Goal: Task Accomplishment & Management: Complete application form

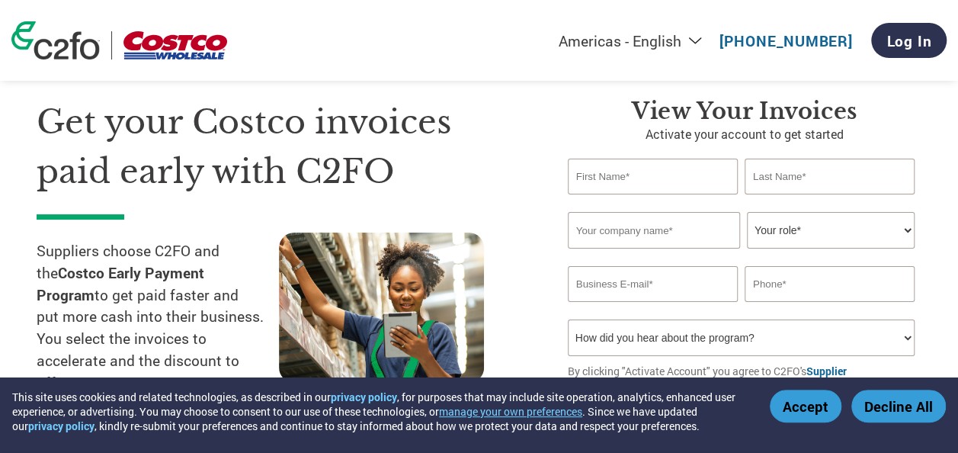
scroll to position [35, 0]
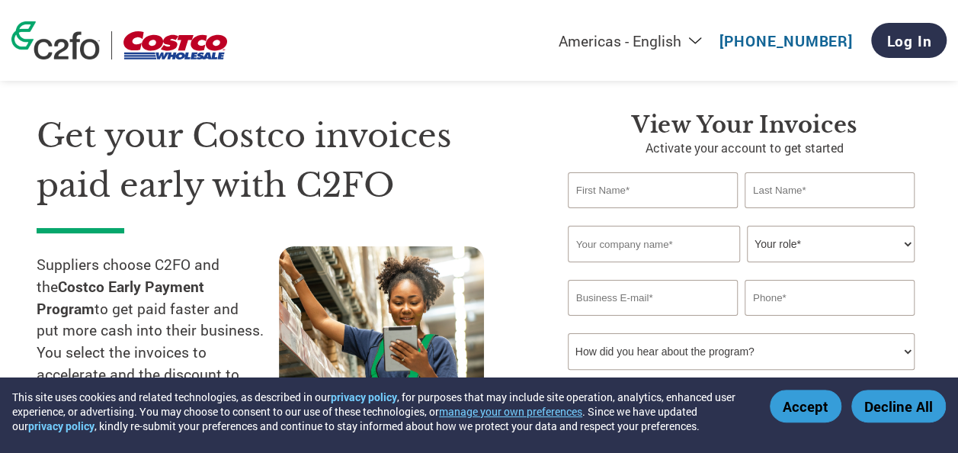
click at [657, 190] on input "text" at bounding box center [653, 190] width 170 height 36
type input "[PERSON_NAME]"
click at [805, 182] on input "text" at bounding box center [830, 190] width 170 height 36
type input "bommineedu"
click at [677, 245] on input "text" at bounding box center [654, 244] width 172 height 37
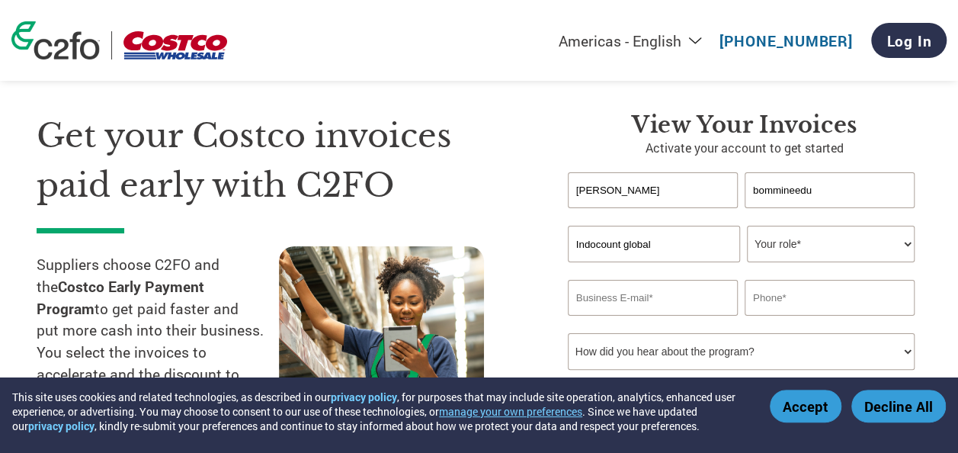
type input "Indocount global"
click at [816, 249] on select "Your role* CFO Controller Credit Manager Finance Director Treasurer CEO Preside…" at bounding box center [831, 244] width 168 height 37
select select "CONTROLLER"
click at [747, 226] on select "Your role* CFO Controller Credit Manager Finance Director Treasurer CEO Preside…" at bounding box center [831, 244] width 168 height 37
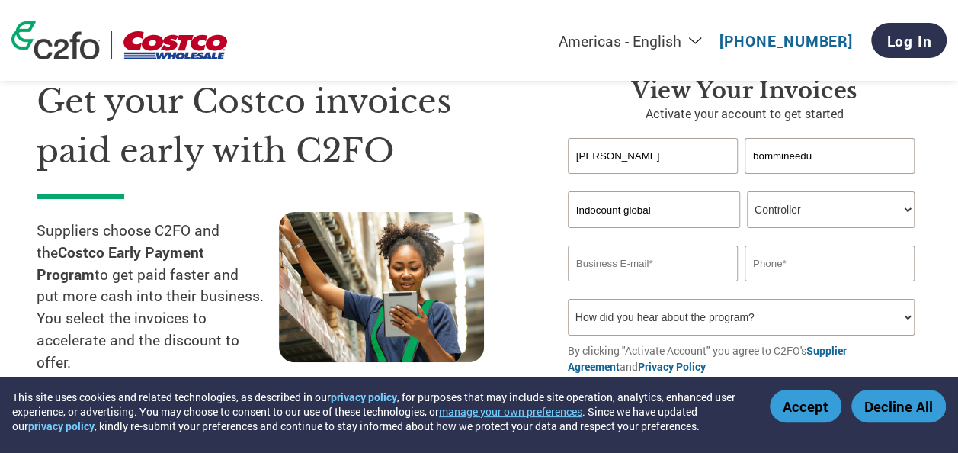
scroll to position [75, 0]
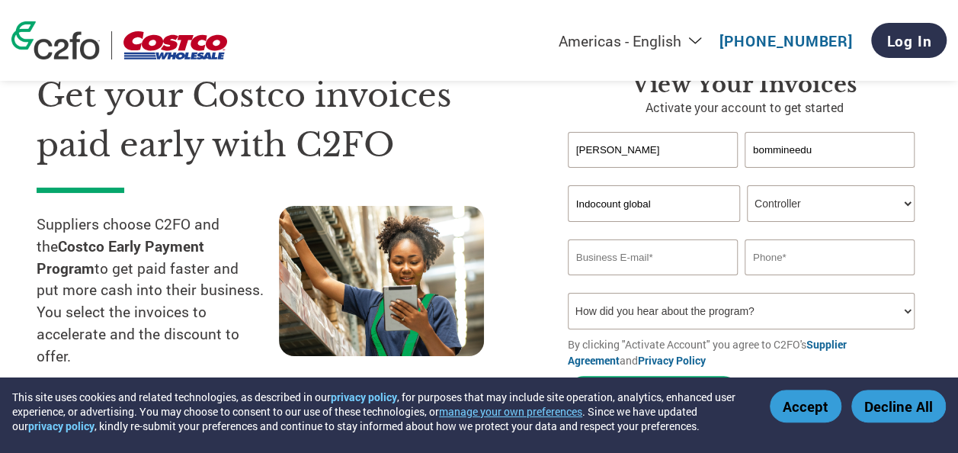
click at [628, 271] on input "email" at bounding box center [653, 257] width 170 height 36
type input "[PERSON_NAME][EMAIL_ADDRESS][DOMAIN_NAME]"
click at [774, 249] on input "text" at bounding box center [830, 257] width 170 height 36
type input "09063799549"
click at [774, 309] on select "How did you hear about the program? Received a letter Email Social Media Online…" at bounding box center [741, 311] width 347 height 37
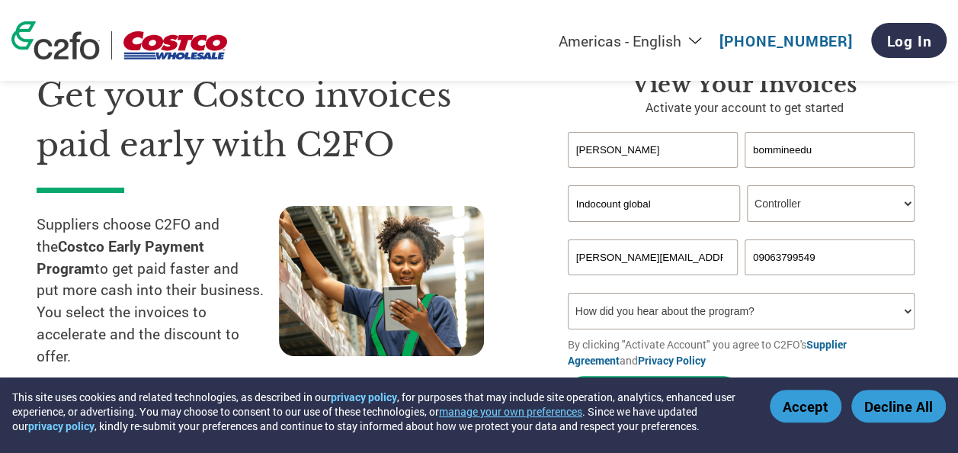
select select "Email"
click at [568, 294] on select "How did you hear about the program? Received a letter Email Social Media Online…" at bounding box center [741, 311] width 347 height 37
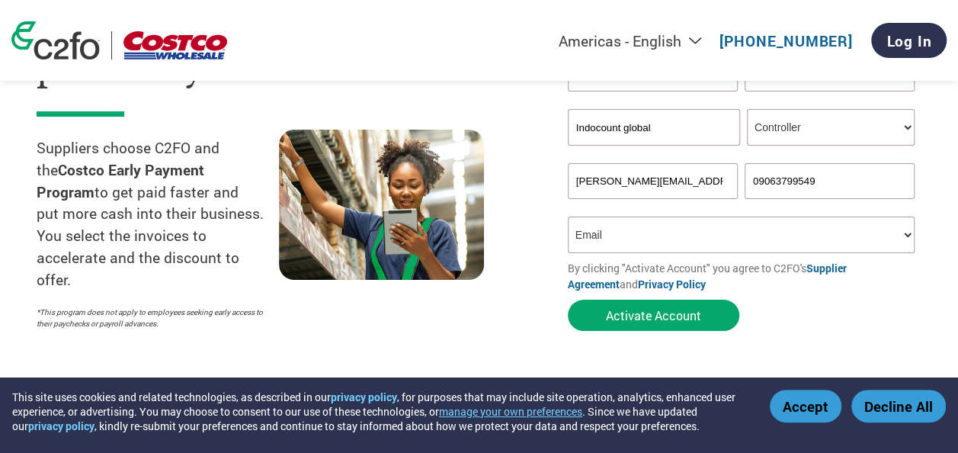
scroll to position [154, 0]
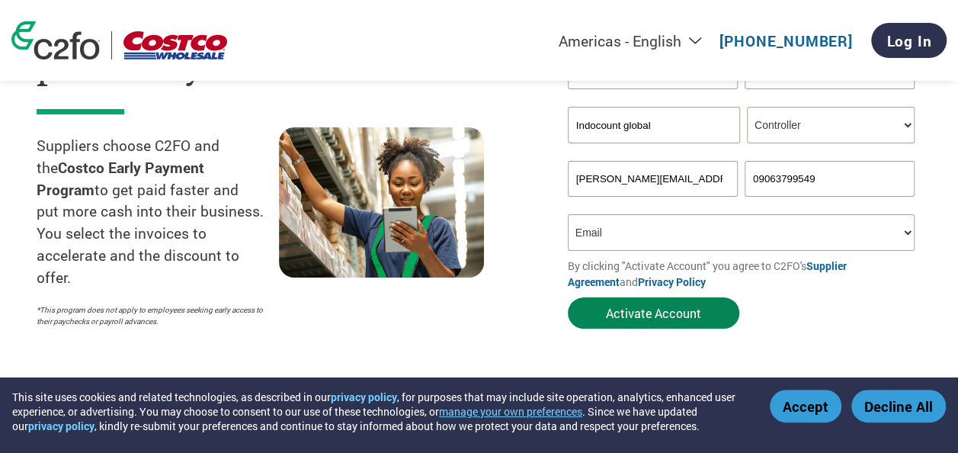
click at [663, 300] on button "Activate Account" at bounding box center [654, 312] width 172 height 31
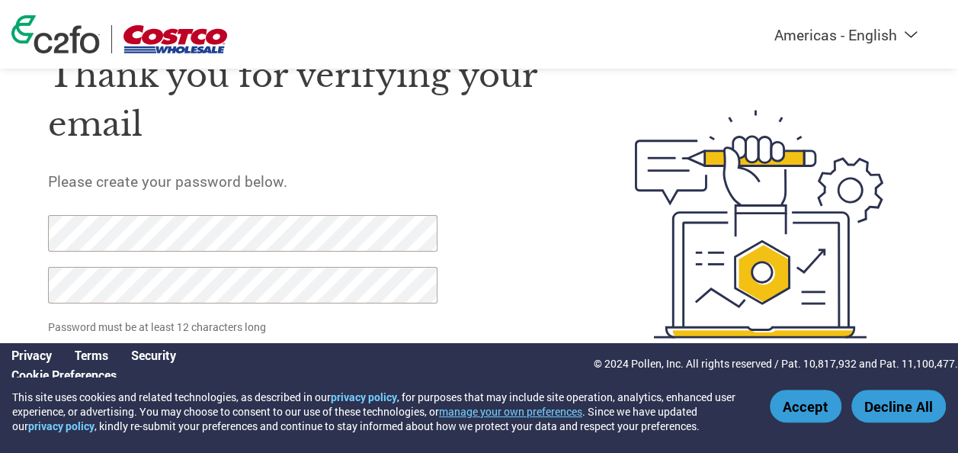
scroll to position [75, 0]
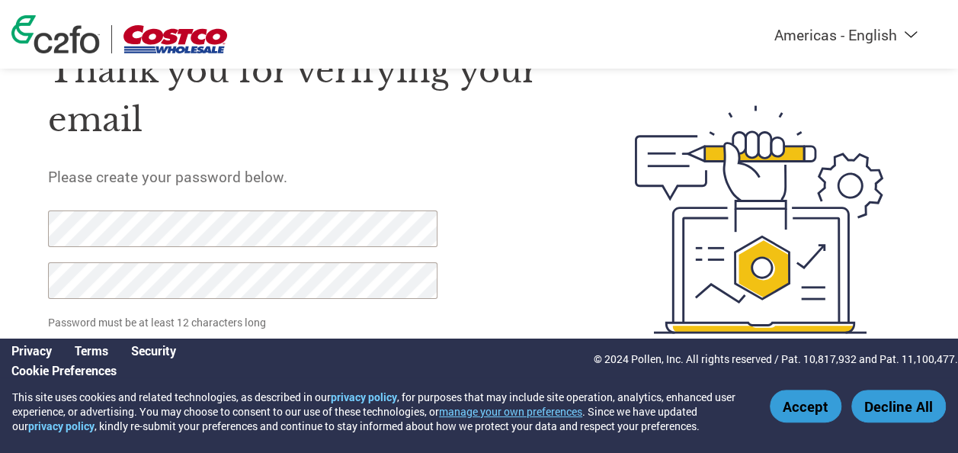
click at [826, 404] on button "Accept" at bounding box center [806, 406] width 72 height 33
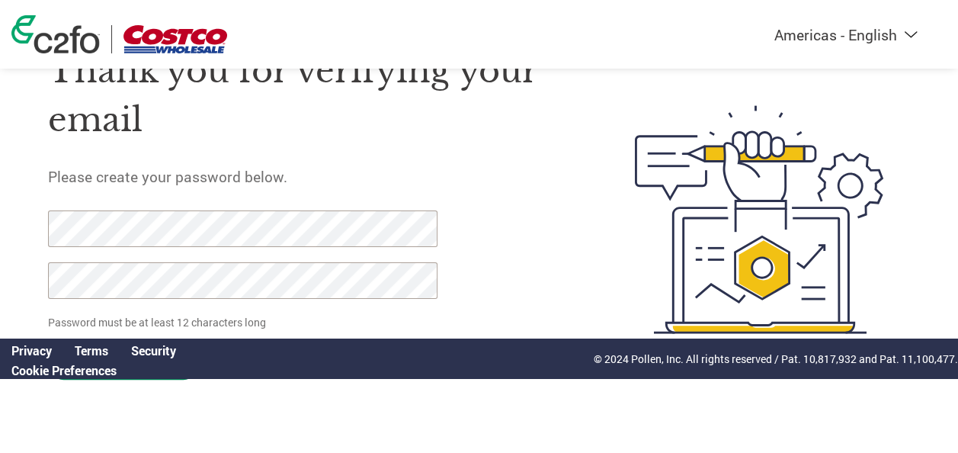
click at [139, 378] on input "Set Password" at bounding box center [123, 363] width 151 height 31
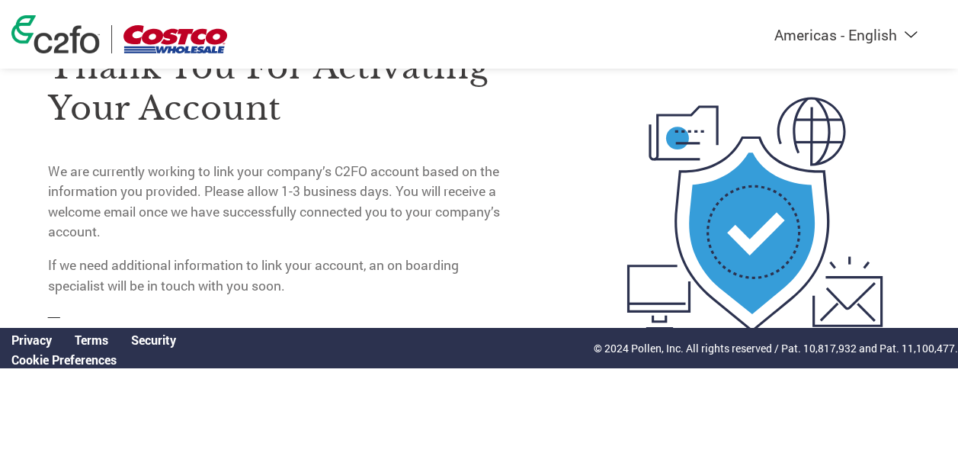
scroll to position [0, 0]
